Goal: Find specific page/section: Find specific page/section

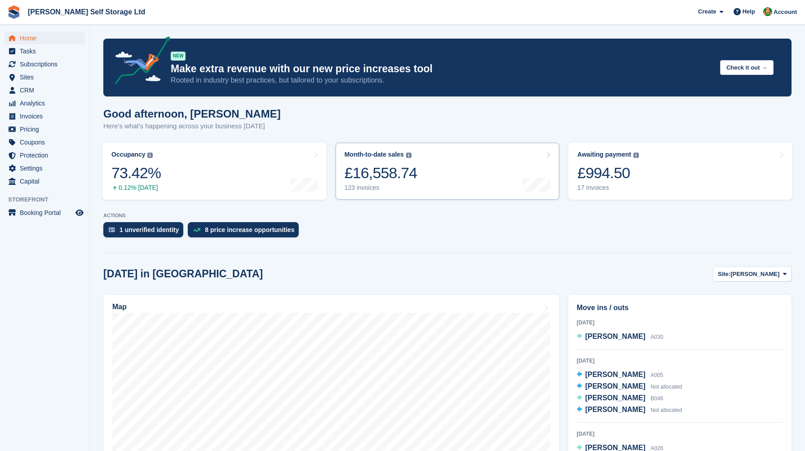
click at [418, 182] on link "Month-to-date sales The sum of all finalised invoices generated this month to d…" at bounding box center [448, 171] width 224 height 57
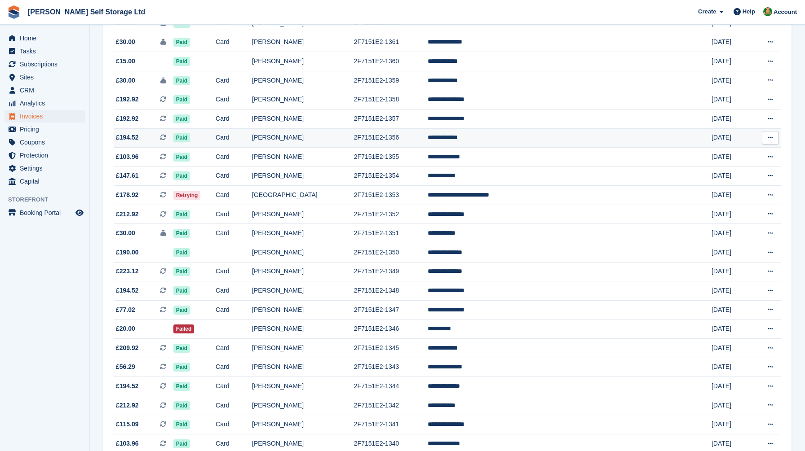
scroll to position [624, 0]
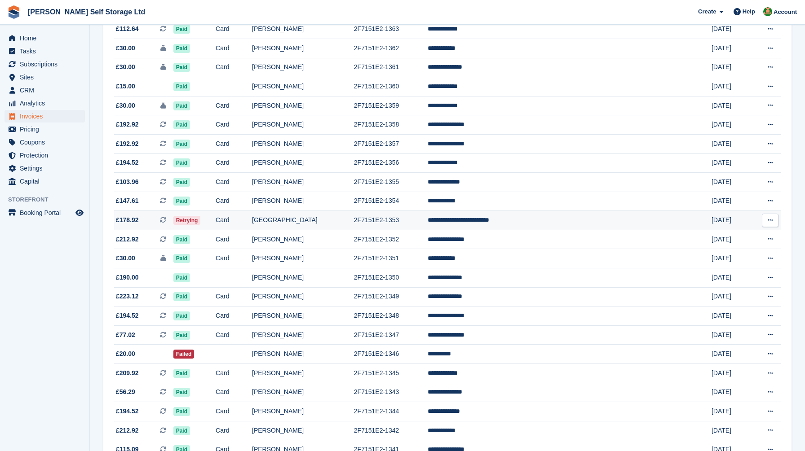
scroll to position [593, 0]
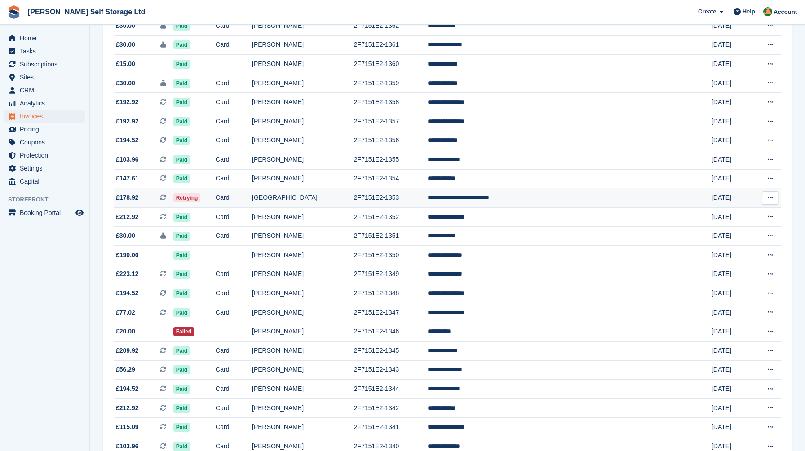
click at [164, 203] on span "£178.92 This is a recurring subscription invoice." at bounding box center [143, 197] width 59 height 9
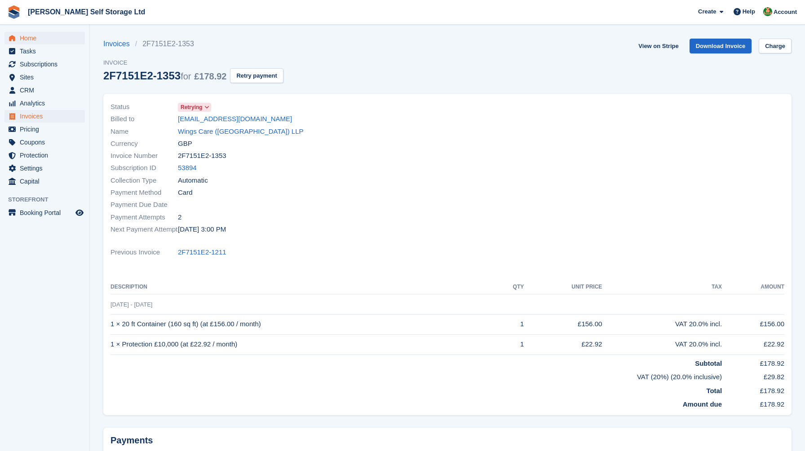
click at [21, 35] on span "Home" at bounding box center [47, 38] width 54 height 13
